Goal: Information Seeking & Learning: Learn about a topic

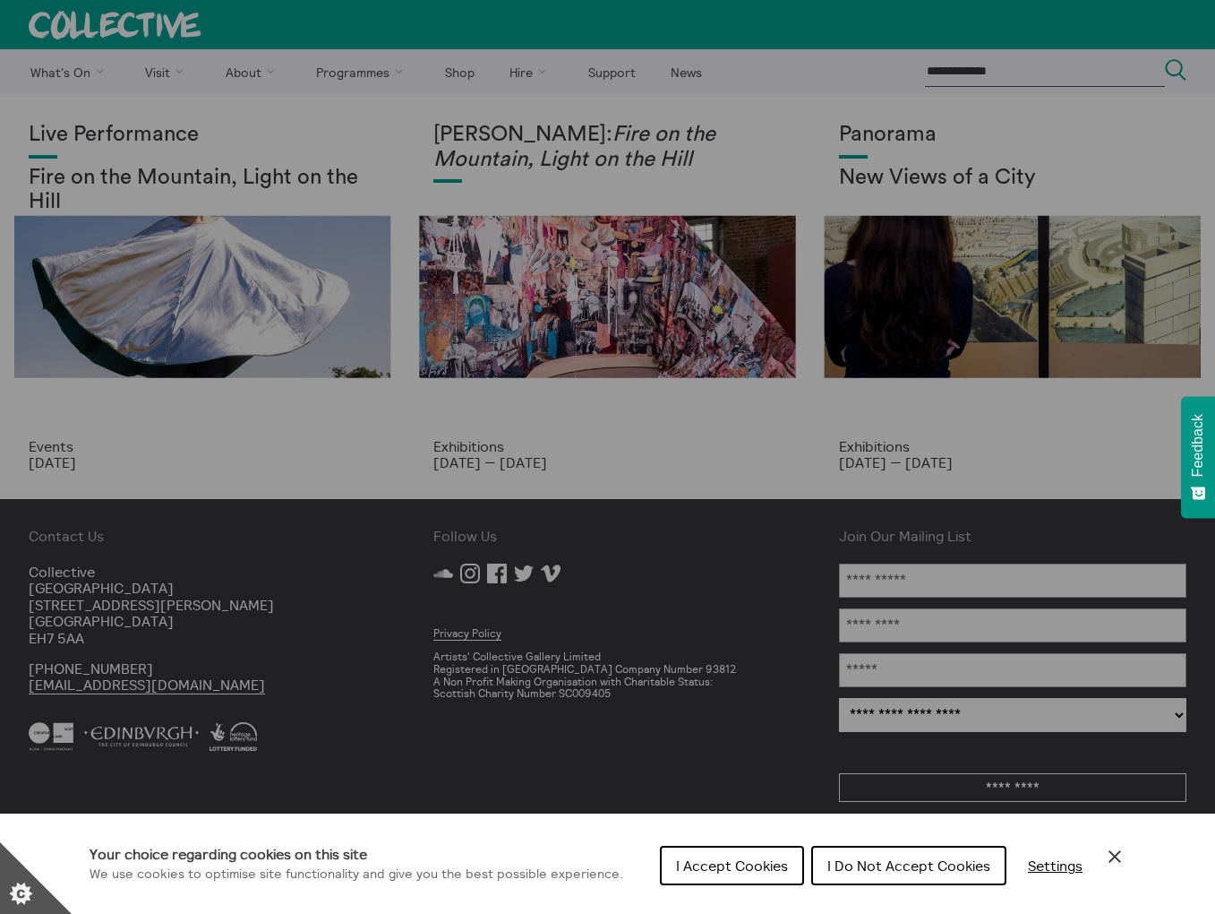
click at [1118, 862] on icon "Close Cookie Control" at bounding box center [1114, 855] width 21 height 21
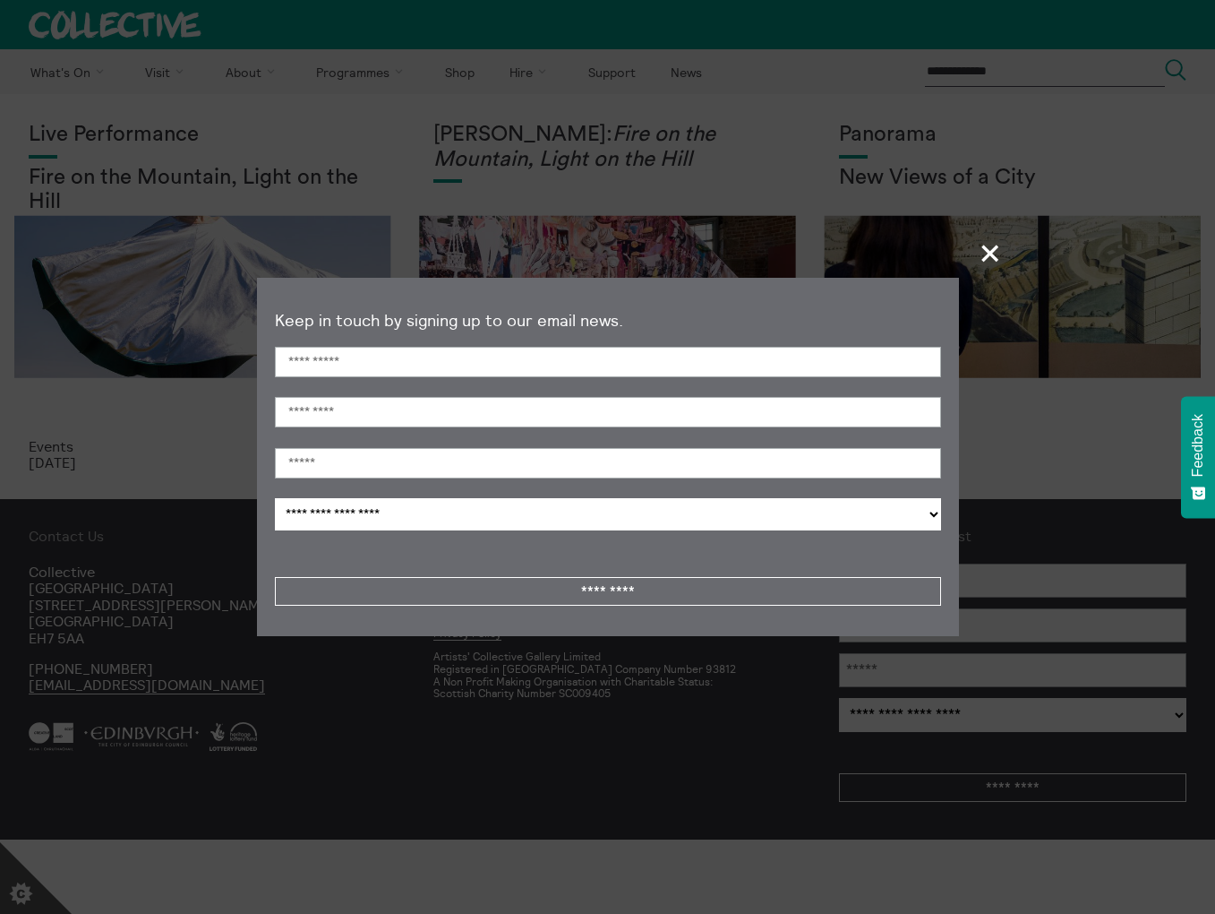
click at [994, 257] on span "+" at bounding box center [991, 253] width 53 height 53
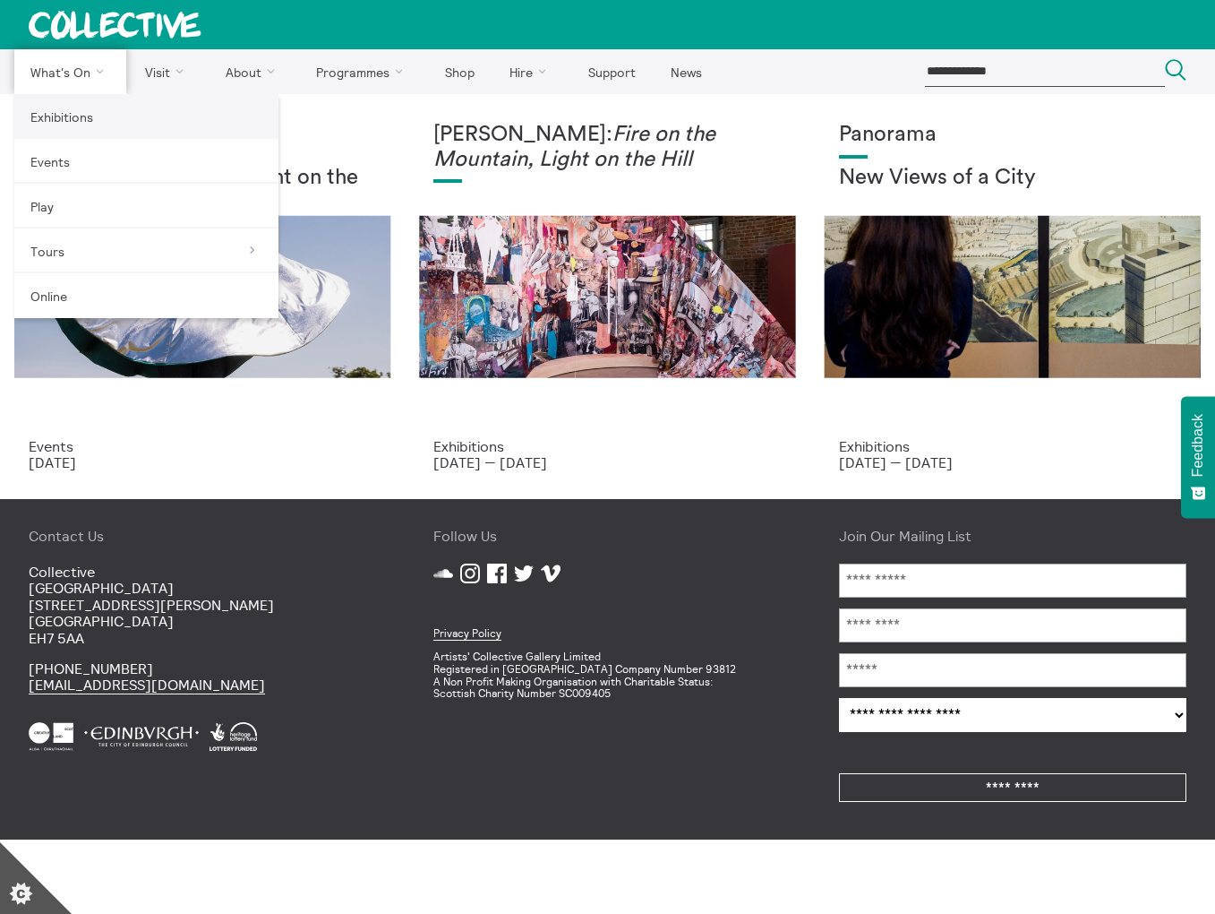
click at [70, 119] on link "Exhibitions" at bounding box center [146, 116] width 264 height 45
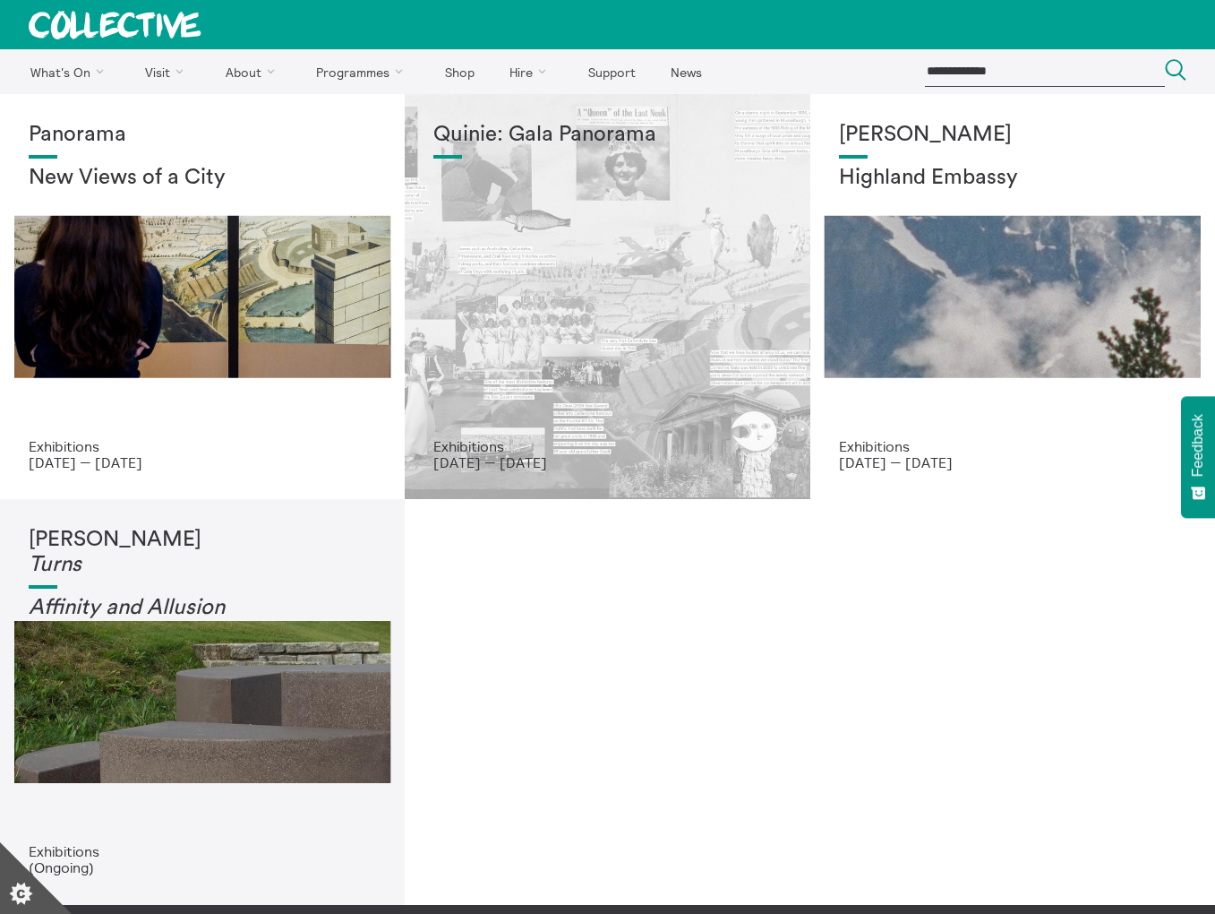
click at [524, 429] on div "Quinie: Gala Panorama" at bounding box center [607, 280] width 348 height 315
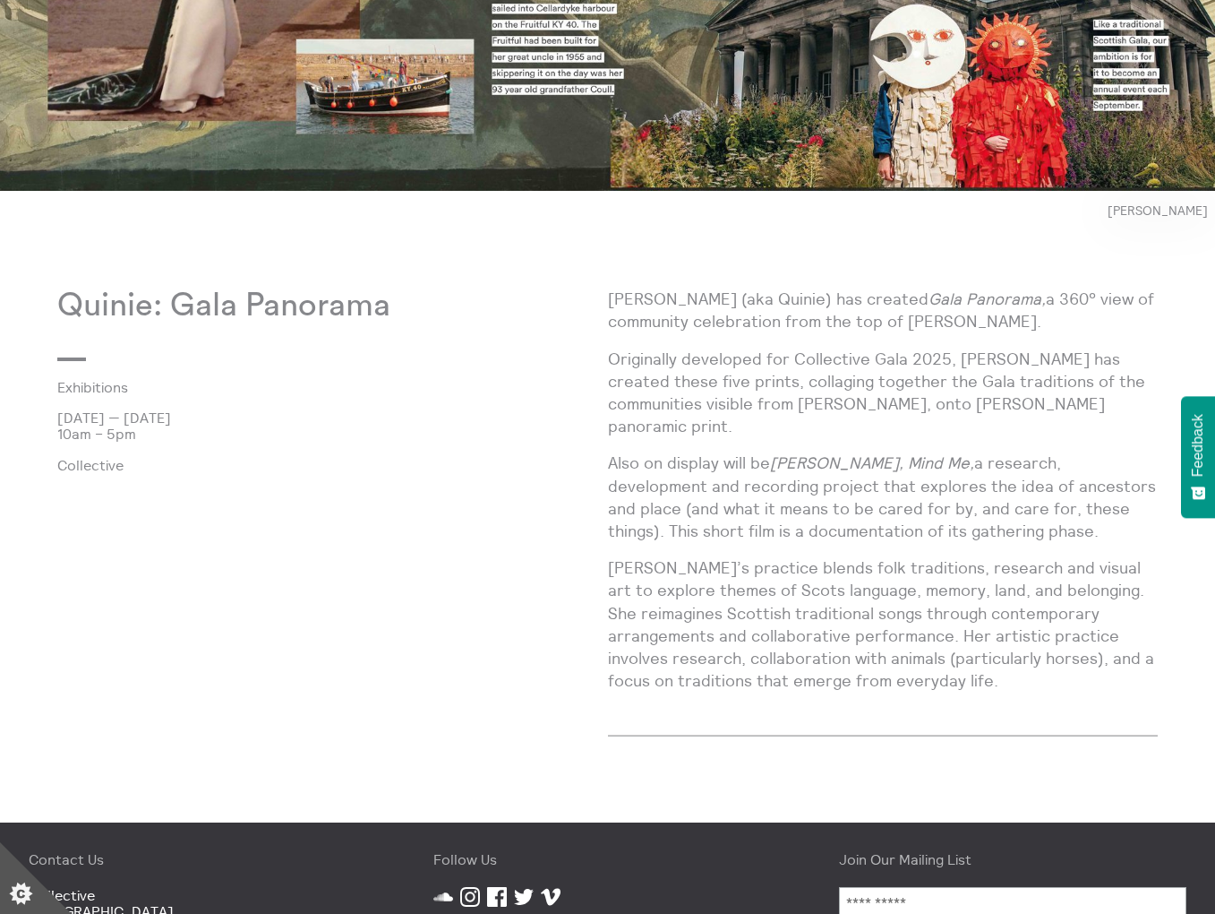
scroll to position [825, 0]
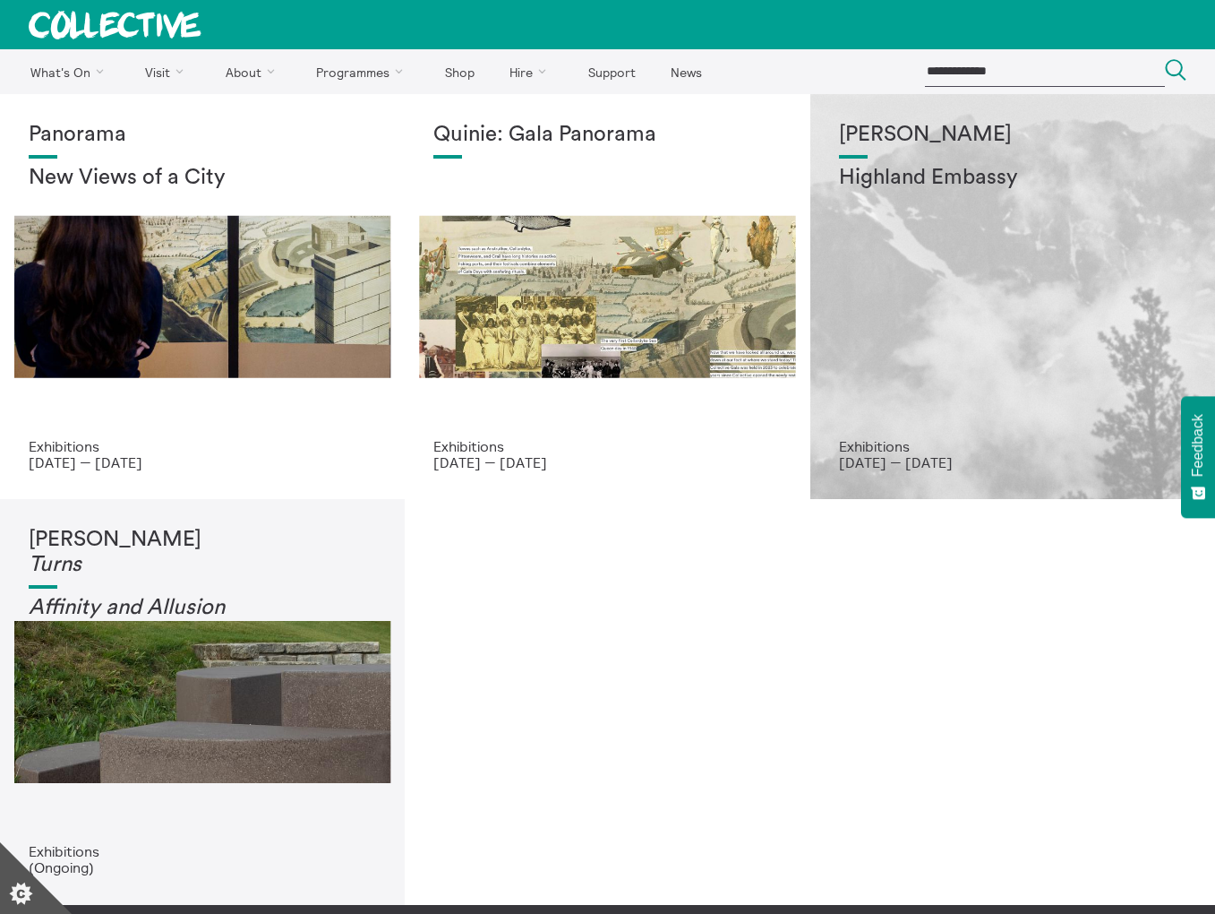
click at [1009, 323] on div "Shen Xin Highland Embassy" at bounding box center [1013, 280] width 348 height 315
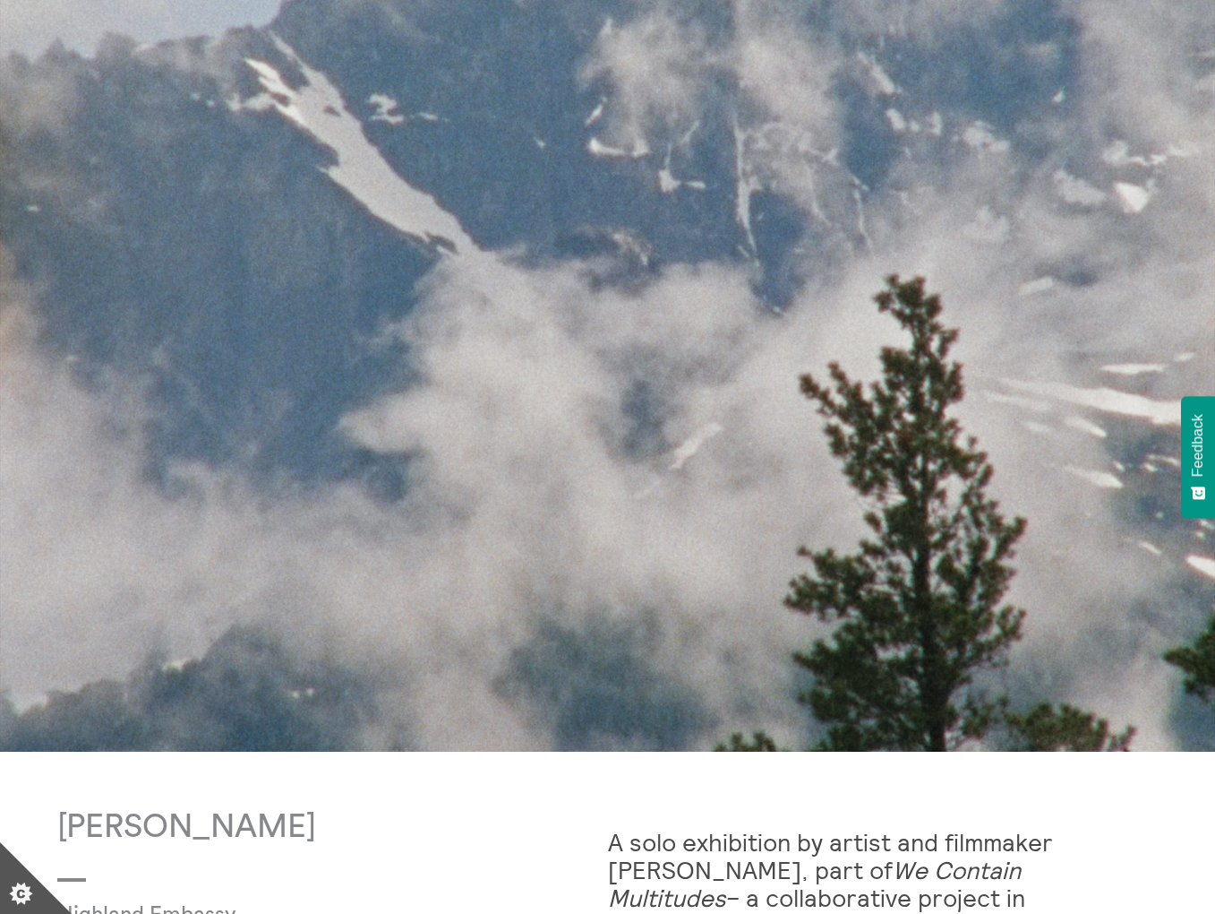
scroll to position [133, 0]
